Goal: Task Accomplishment & Management: Complete application form

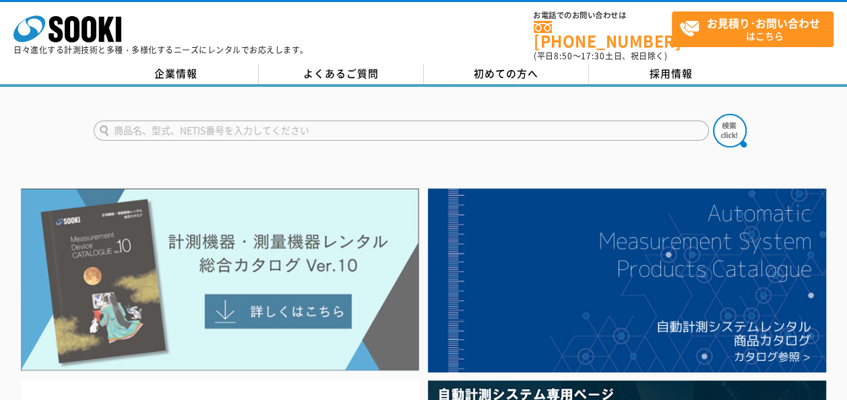
click at [305, 307] on img at bounding box center [220, 280] width 398 height 183
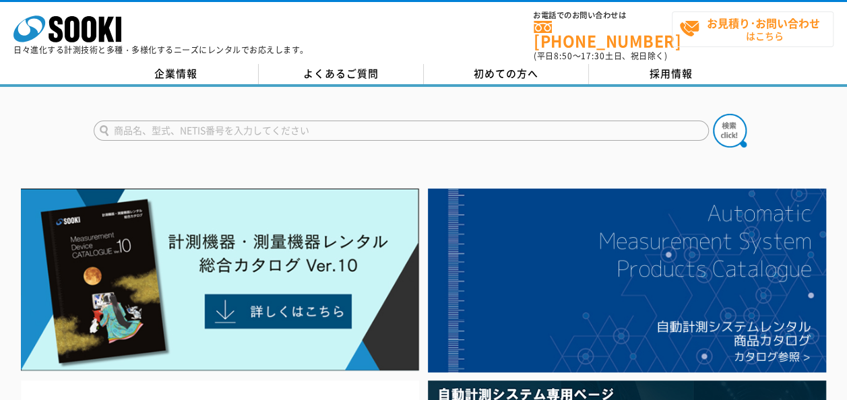
click at [752, 34] on span "お見積り･お問い合わせ はこちら" at bounding box center [756, 29] width 154 height 34
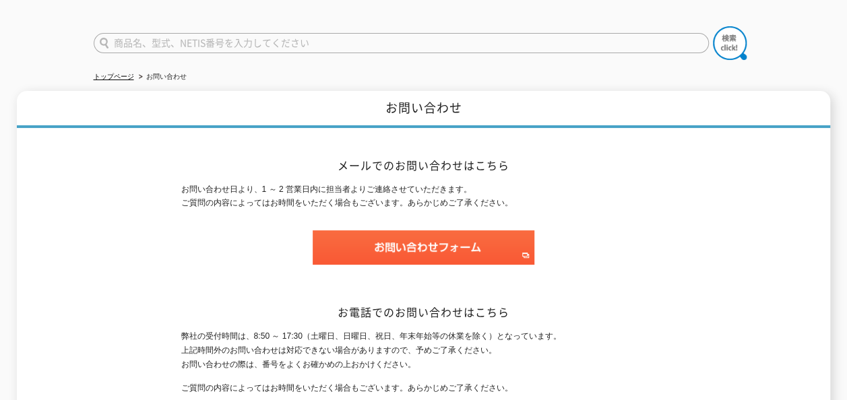
scroll to position [135, 0]
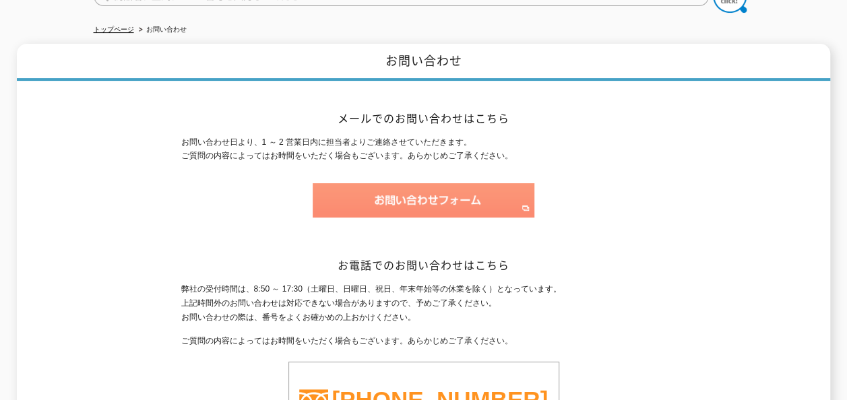
click at [470, 196] on img at bounding box center [424, 200] width 222 height 34
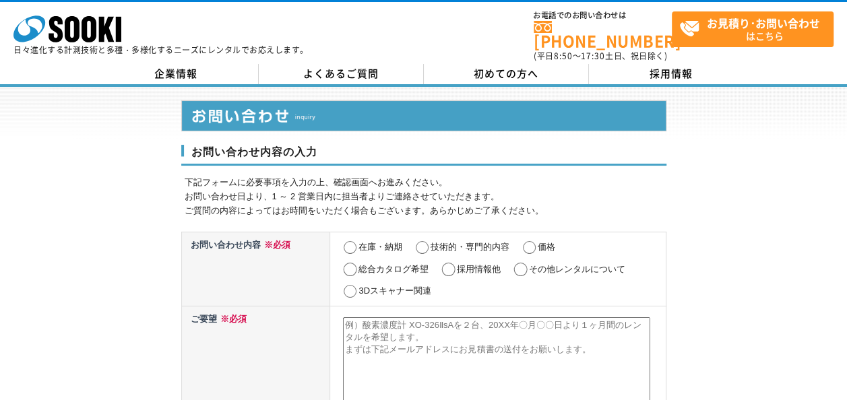
click at [353, 263] on input "総合カタログ希望" at bounding box center [350, 269] width 17 height 13
radio input "true"
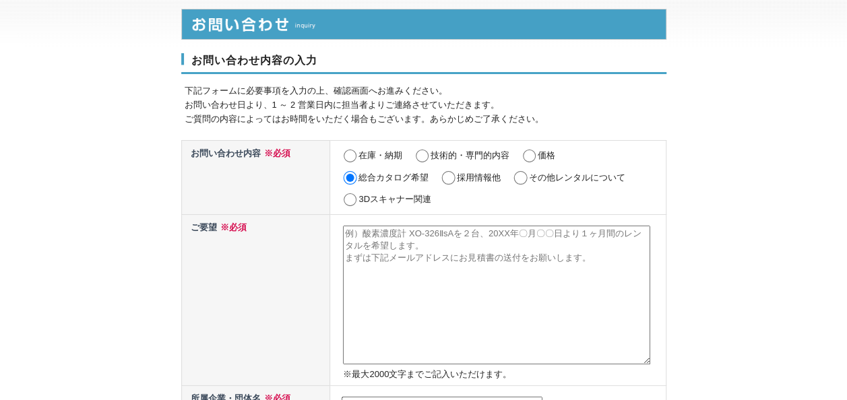
scroll to position [135, 0]
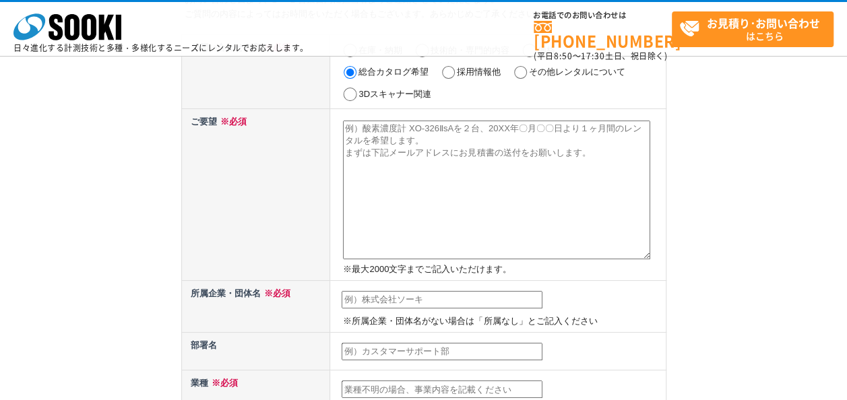
click at [384, 129] on textarea at bounding box center [496, 190] width 307 height 139
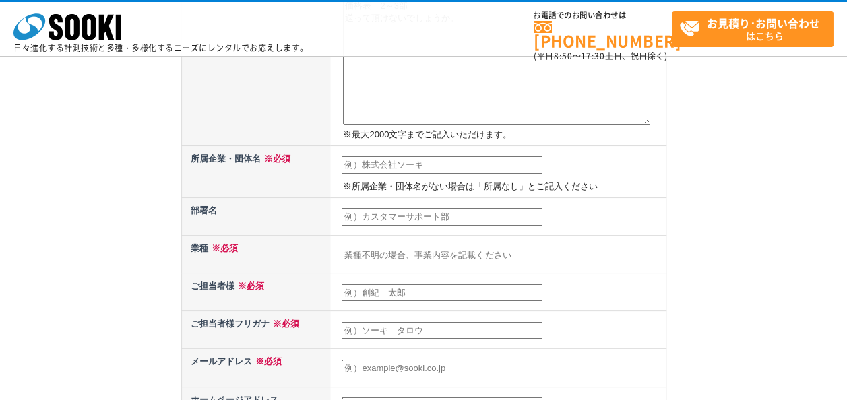
type textarea "総合カタログ　2～3部 価格表　2～3部 送って頂けないでしょうか。"
click at [410, 162] on input "text" at bounding box center [442, 165] width 201 height 18
type input "株式会社　レンタルのニッケン"
click at [461, 221] on input "text" at bounding box center [442, 217] width 201 height 18
type input "松江営業所"
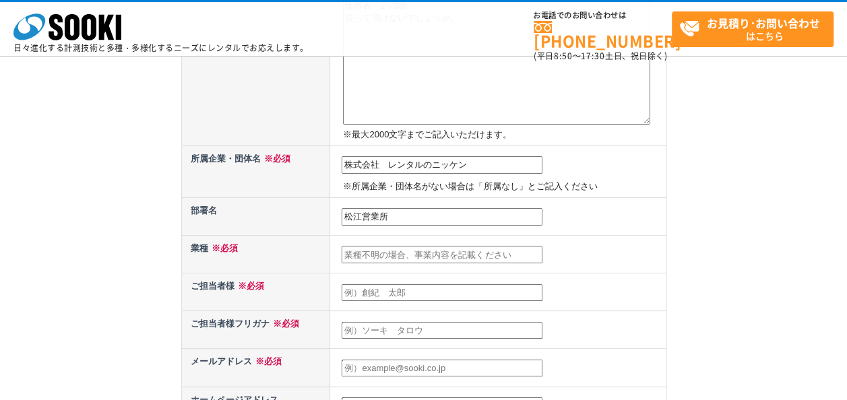
scroll to position [337, 0]
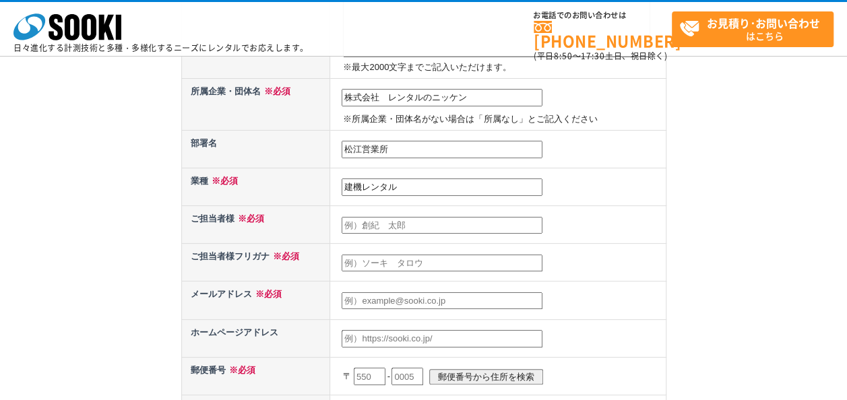
type input "建機レンタル"
type input "樹　光太郎"
type input "イツキ　コウタロウ"
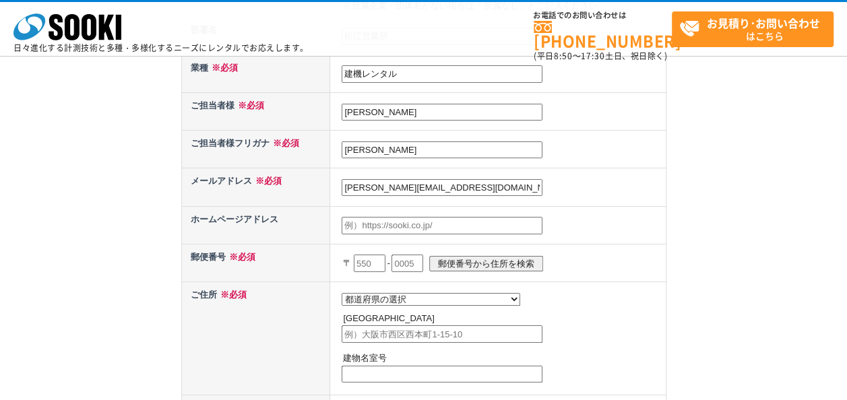
scroll to position [472, 0]
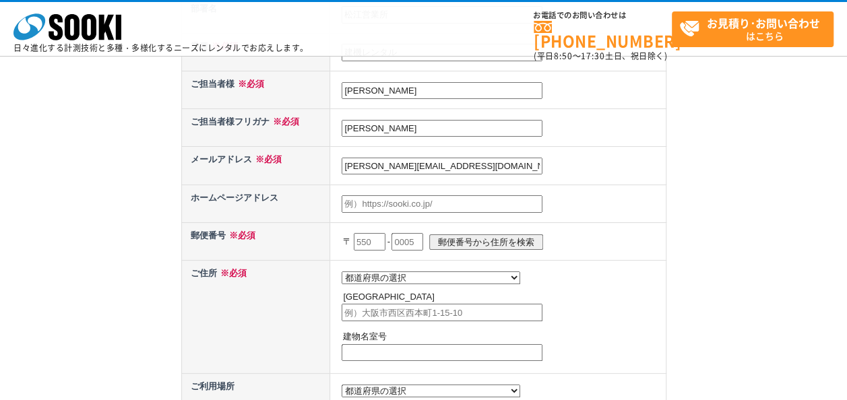
type input "itsuki@rental.co.jp"
click at [377, 236] on input "text" at bounding box center [370, 242] width 32 height 18
type input "690"
type input "0011"
click at [468, 235] on input "郵便番号から住所を検索" at bounding box center [486, 243] width 114 height 16
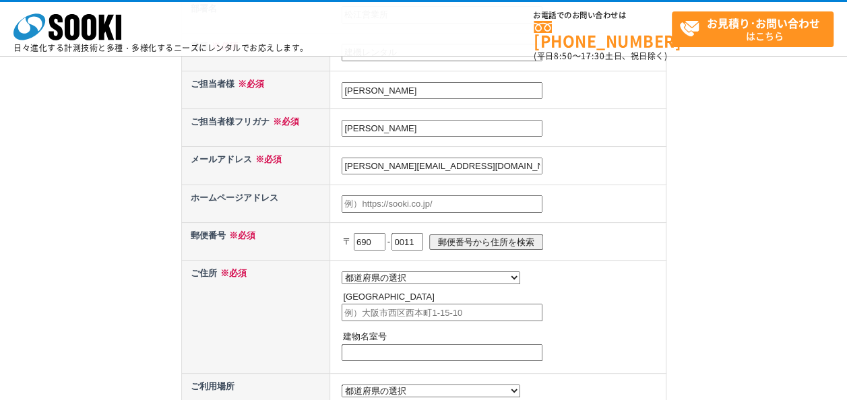
select select "32"
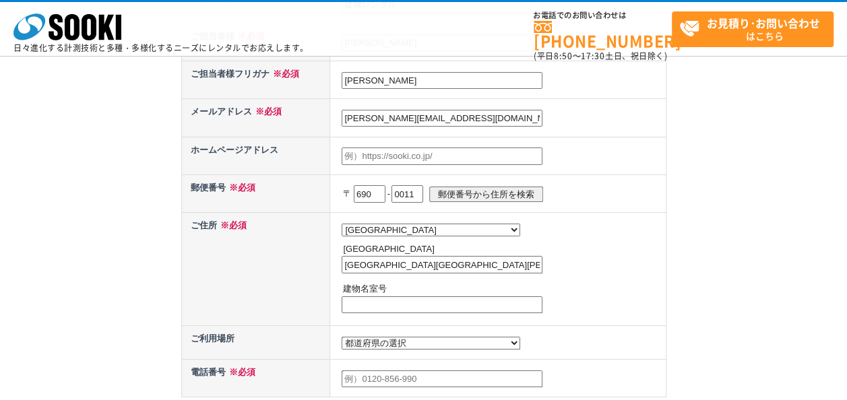
scroll to position [539, 0]
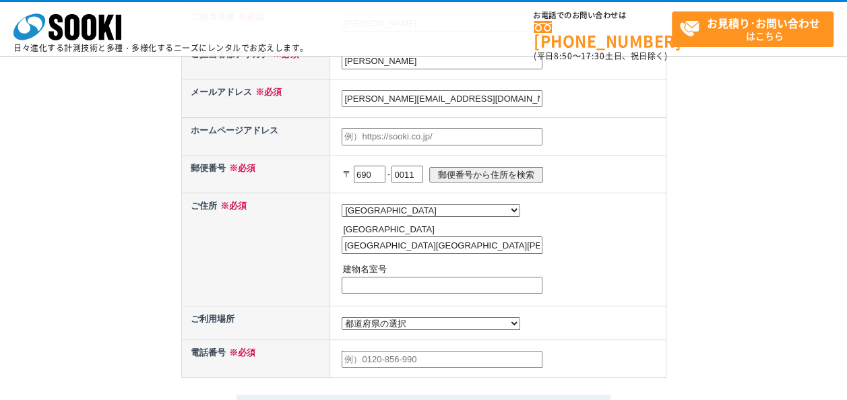
click at [433, 245] on input "松江市東津田町" at bounding box center [442, 246] width 201 height 18
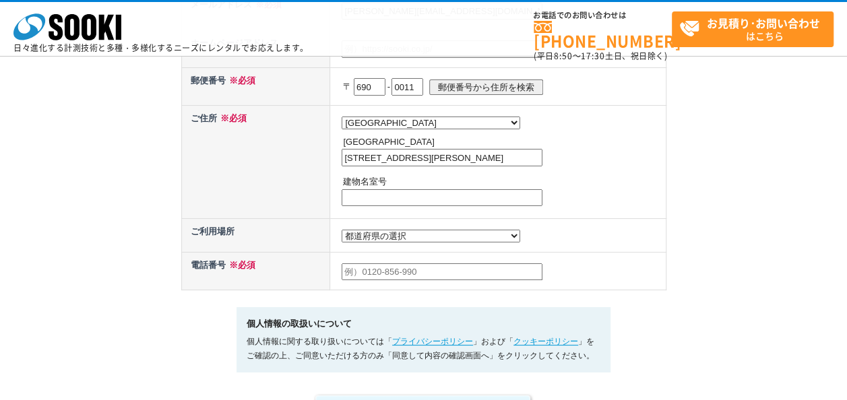
scroll to position [607, 0]
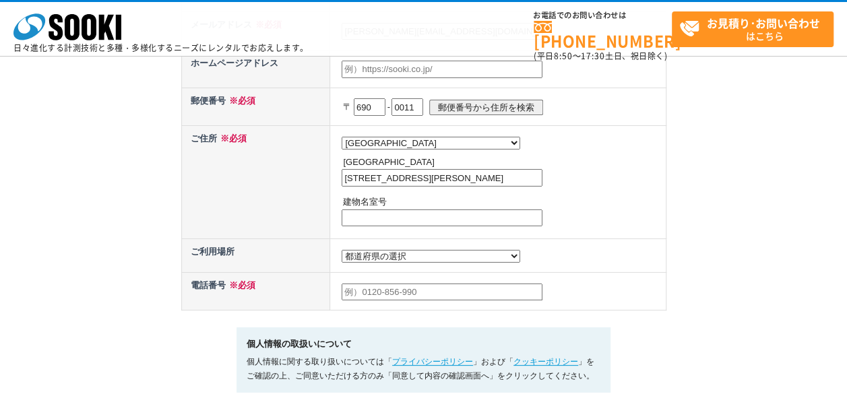
type input "松江市東津田町1802-2"
click at [390, 294] on input "text" at bounding box center [442, 293] width 201 height 18
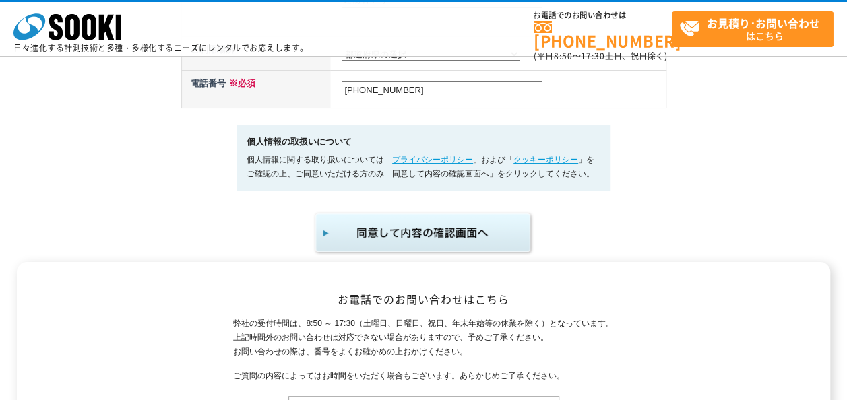
scroll to position [876, 0]
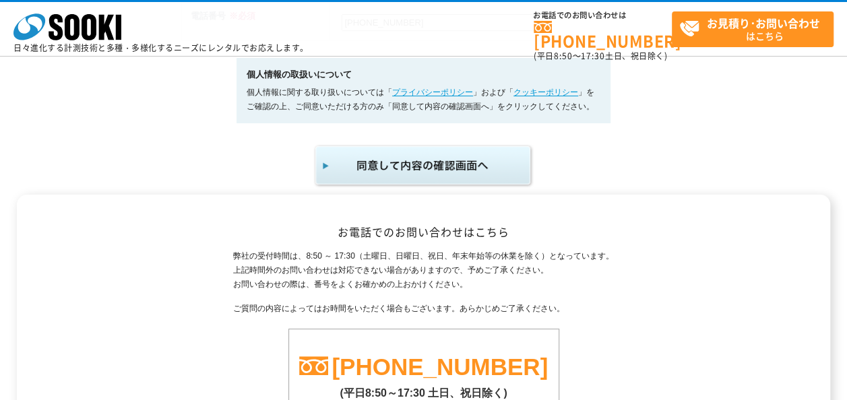
type input "0852-31-1882"
click at [454, 170] on img "submit" at bounding box center [423, 166] width 221 height 44
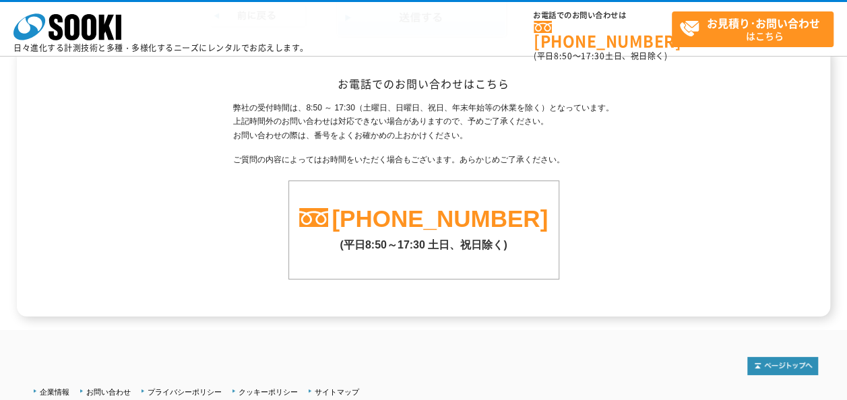
scroll to position [390, 0]
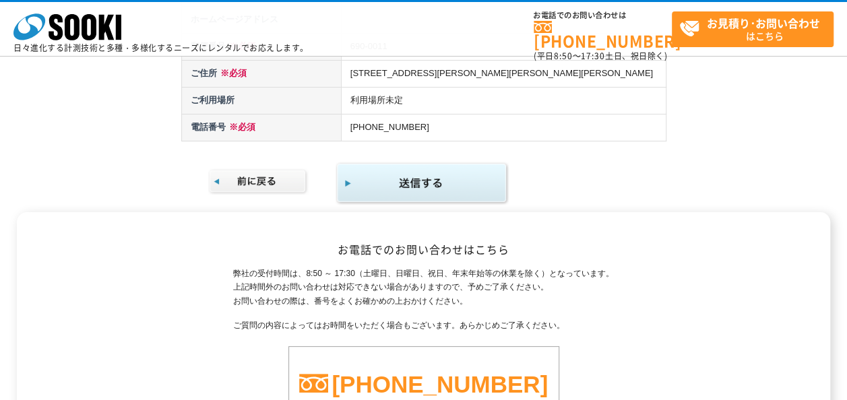
click at [440, 189] on img "submit" at bounding box center [422, 184] width 173 height 44
